Goal: Task Accomplishment & Management: Use online tool/utility

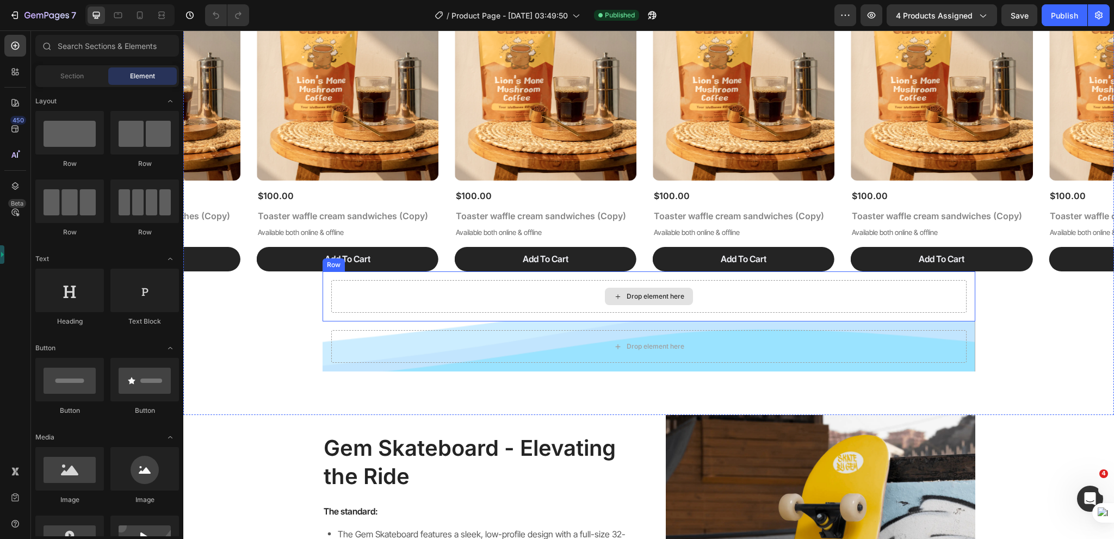
scroll to position [924, 0]
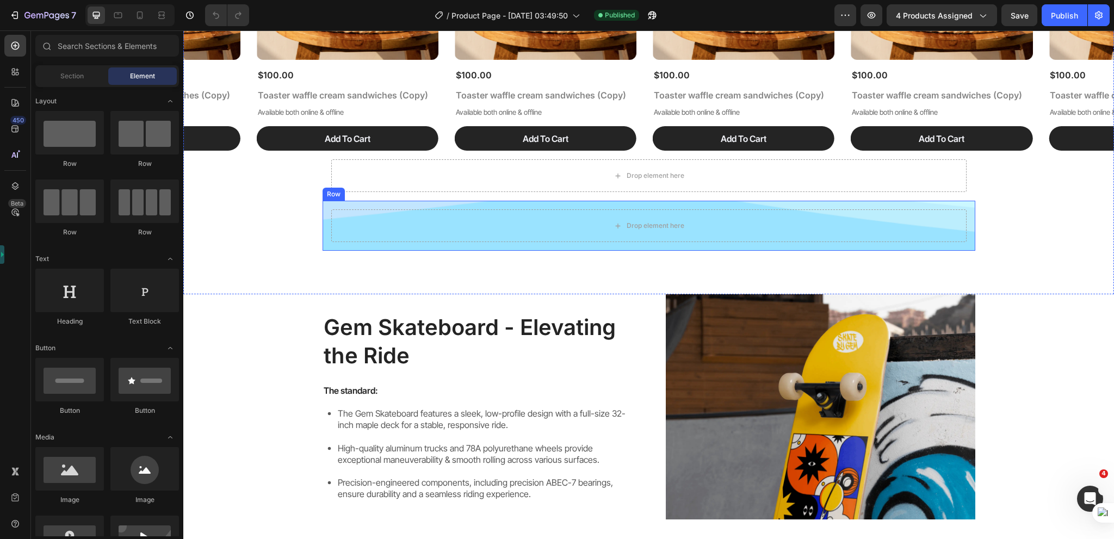
click at [335, 191] on div "Row" at bounding box center [334, 194] width 18 height 10
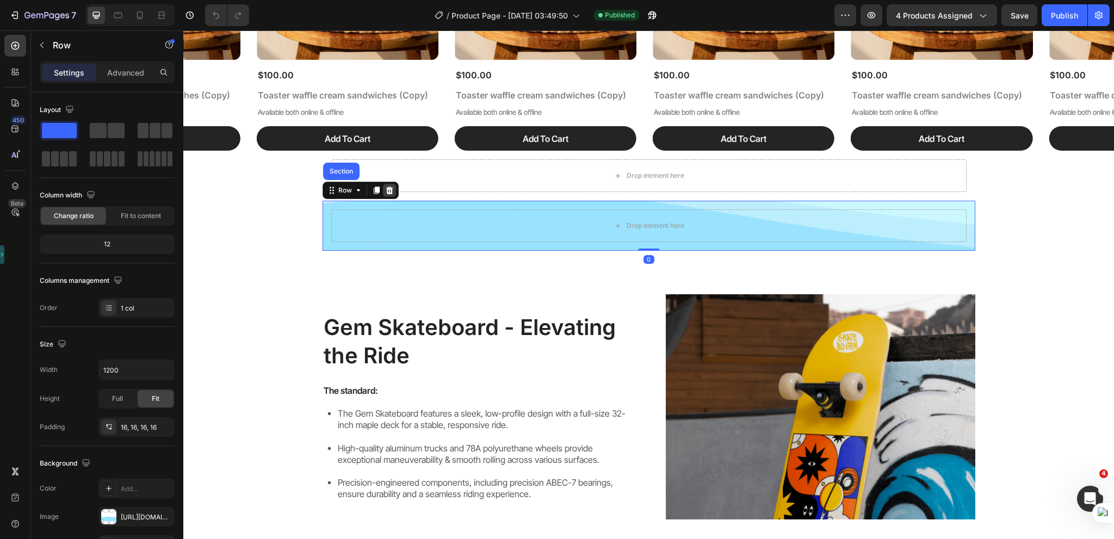
click at [389, 193] on div at bounding box center [389, 190] width 13 height 13
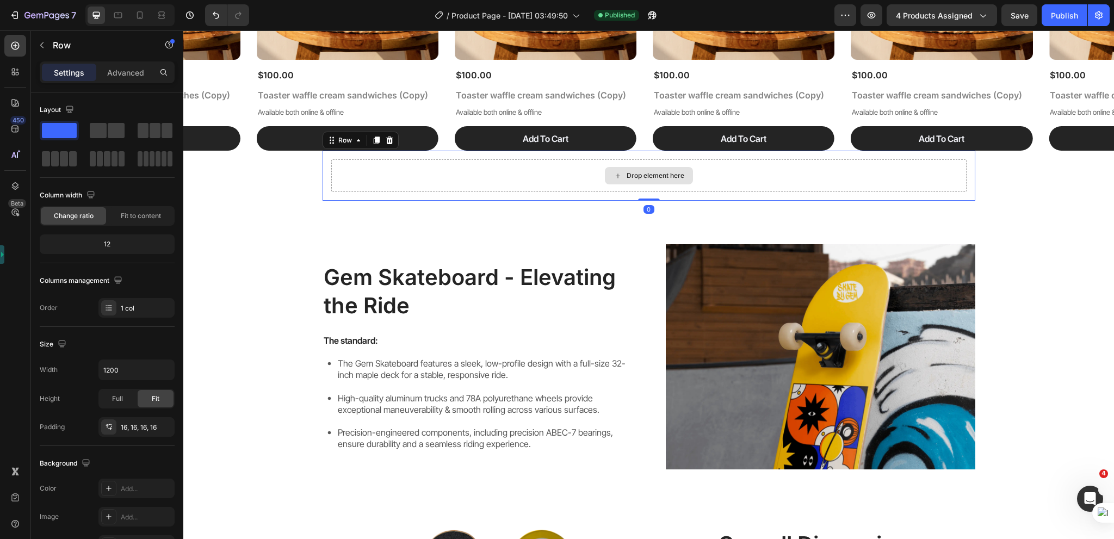
click at [387, 176] on div "Drop element here" at bounding box center [648, 175] width 635 height 33
click at [385, 141] on icon at bounding box center [389, 140] width 9 height 9
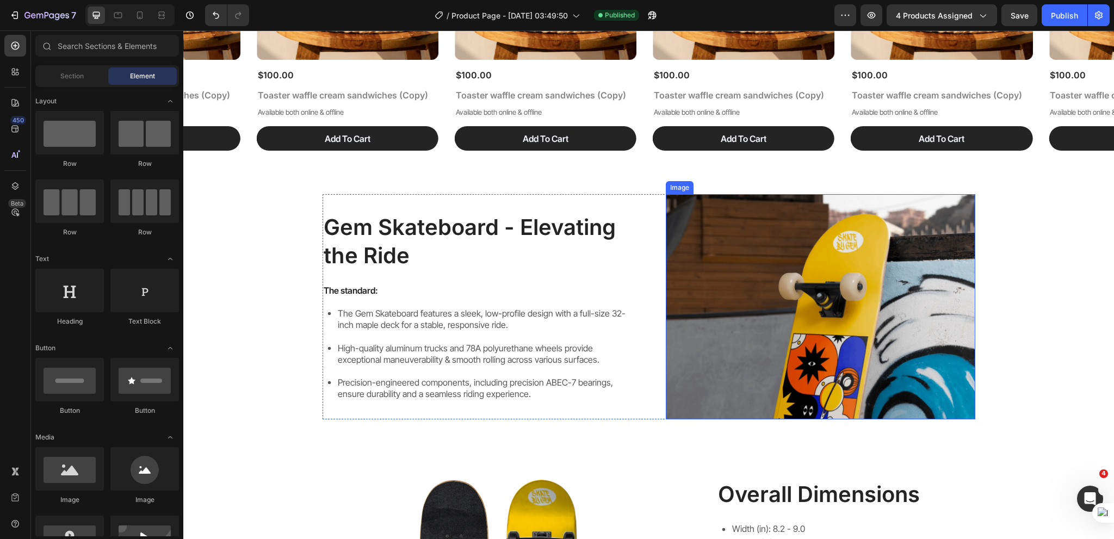
click at [832, 300] on img at bounding box center [820, 306] width 309 height 225
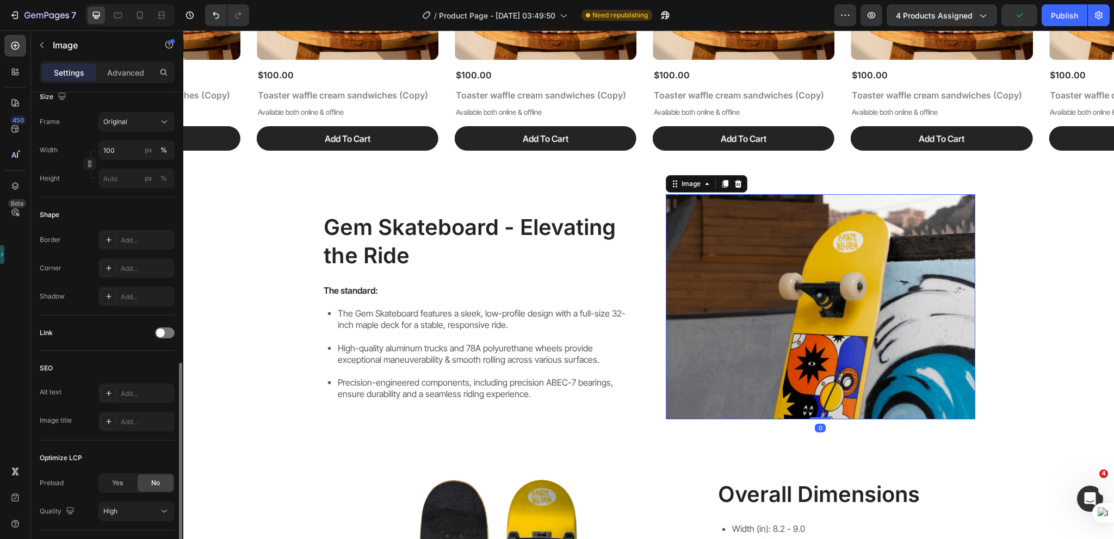
scroll to position [343, 0]
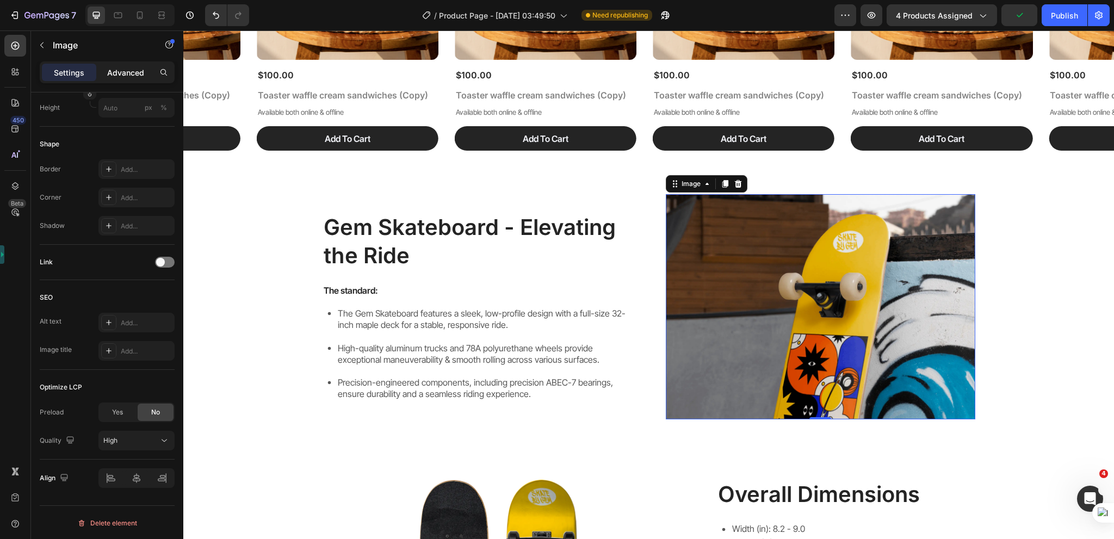
click at [130, 73] on p "Advanced" at bounding box center [125, 72] width 37 height 11
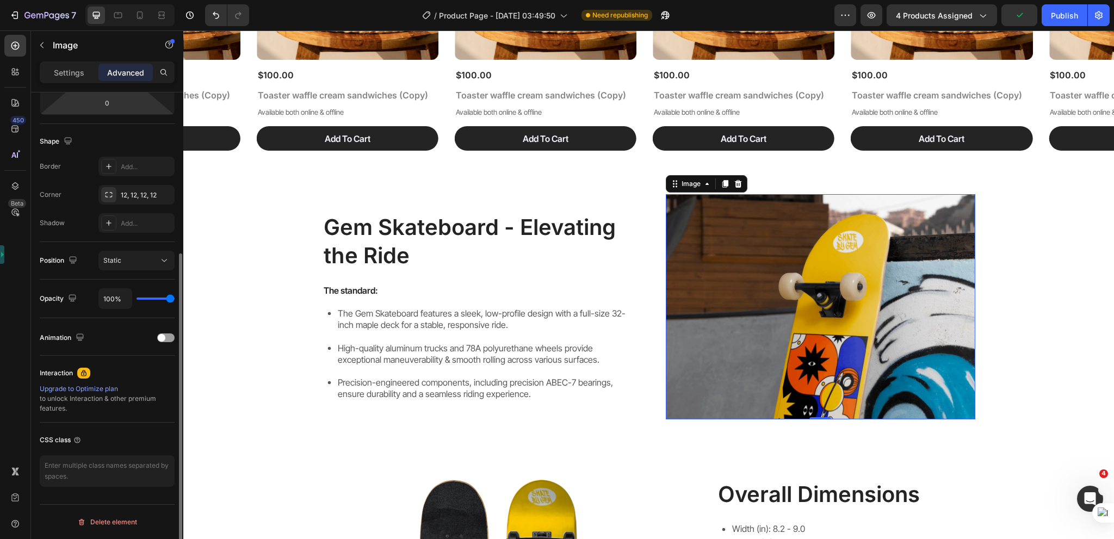
scroll to position [246, 0]
click at [113, 388] on div "Upgrade to Optimize plan" at bounding box center [107, 391] width 135 height 10
